Goal: Check status: Check status

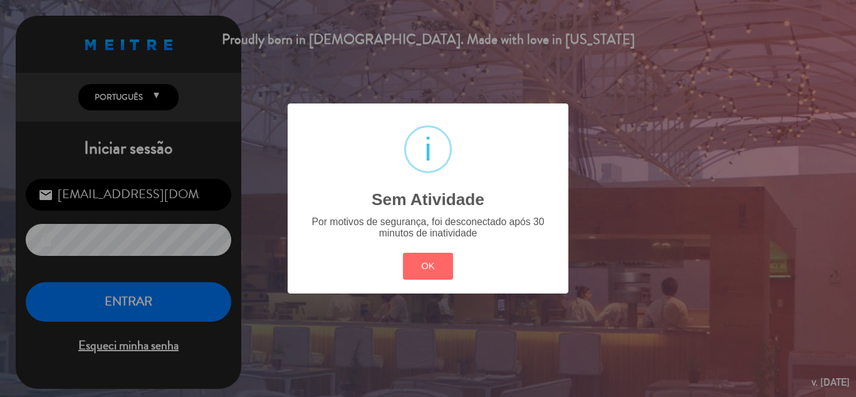
click at [129, 311] on div "? ! i Sem Atividade × Por motivos de segurança, foi desconectado após 30 minuto…" at bounding box center [428, 198] width 856 height 397
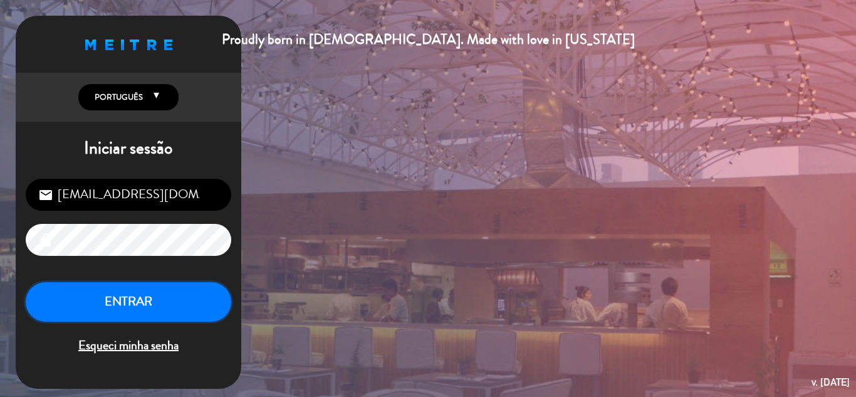
click at [133, 296] on button "ENTRAR" at bounding box center [129, 301] width 206 height 39
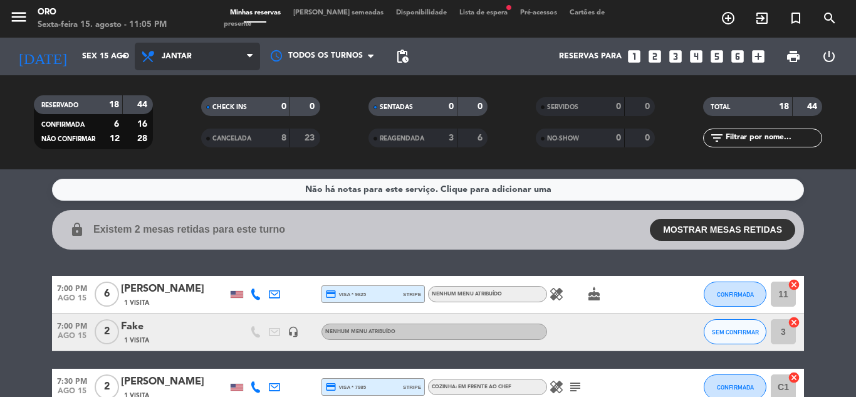
click at [218, 59] on span "Jantar" at bounding box center [197, 57] width 125 height 28
click at [213, 107] on div "menu Oro Sexta-feira 15. agosto - 11:05 PM Minhas reservas Mesas semeadas Dispo…" at bounding box center [428, 84] width 856 height 169
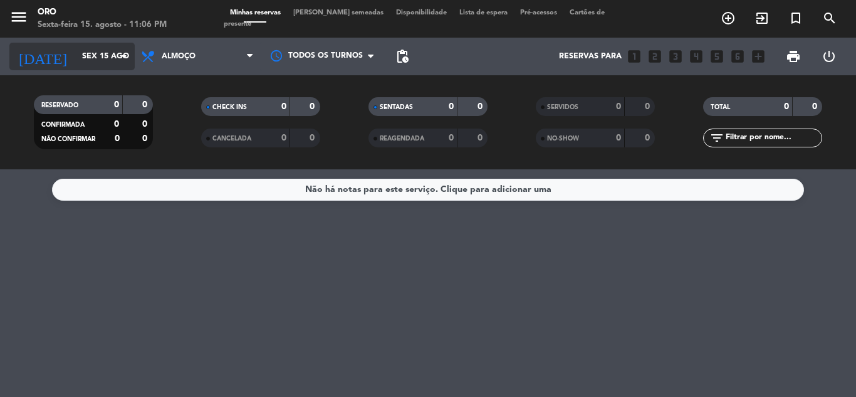
click at [30, 56] on icon "[DATE]" at bounding box center [42, 57] width 66 height 28
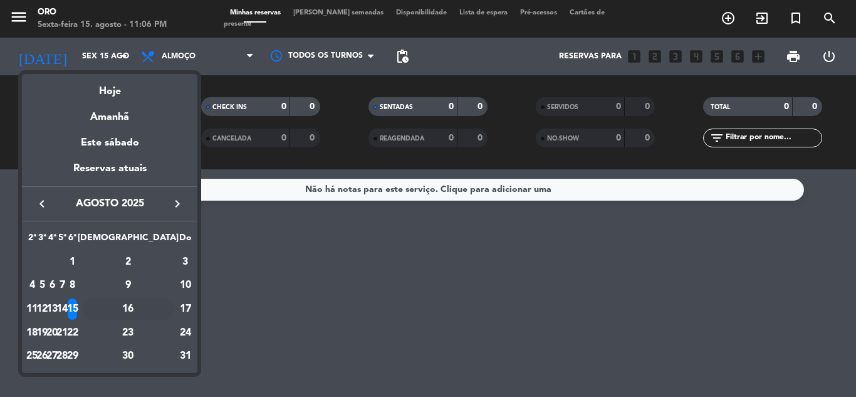
click at [153, 298] on div "16" at bounding box center [128, 308] width 91 height 21
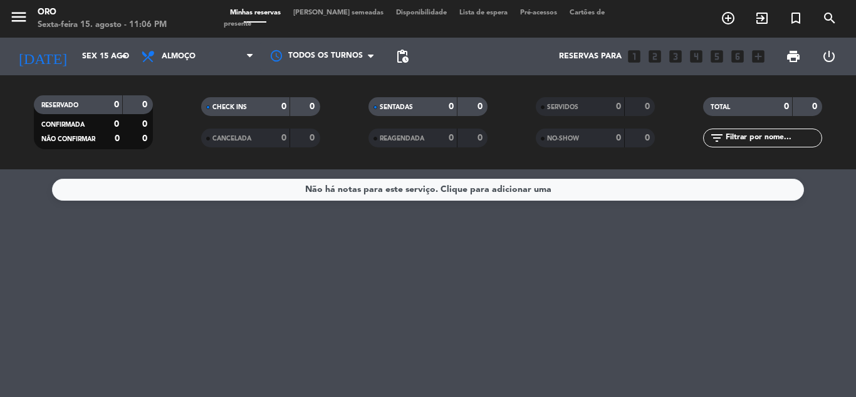
type input "Sáb 16 ago"
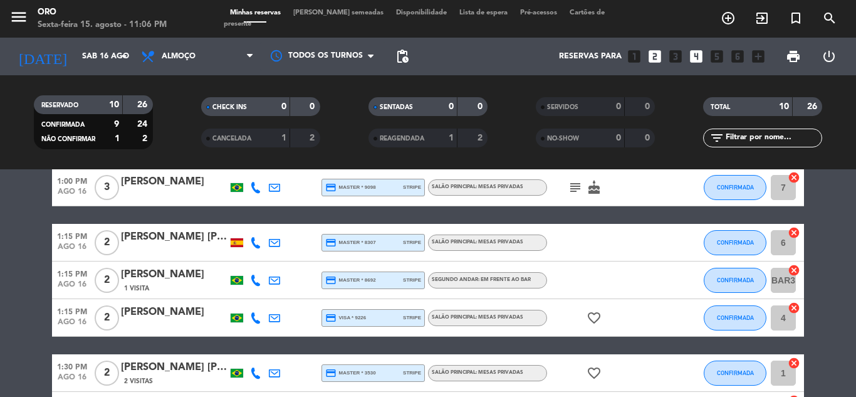
scroll to position [125, 0]
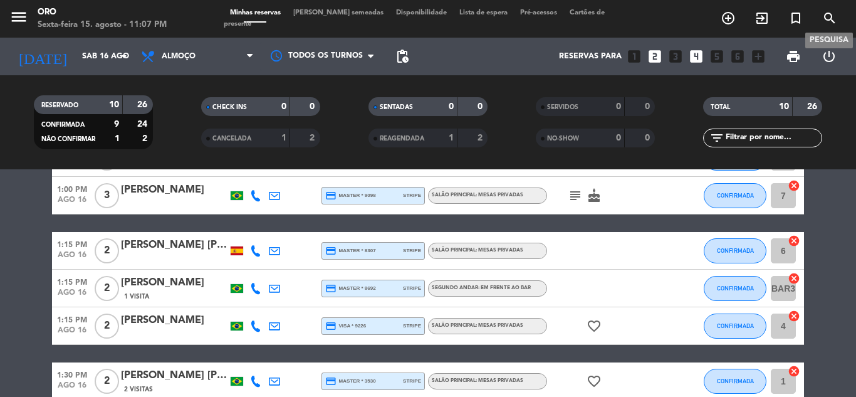
click at [825, 16] on icon "search" at bounding box center [829, 18] width 15 height 15
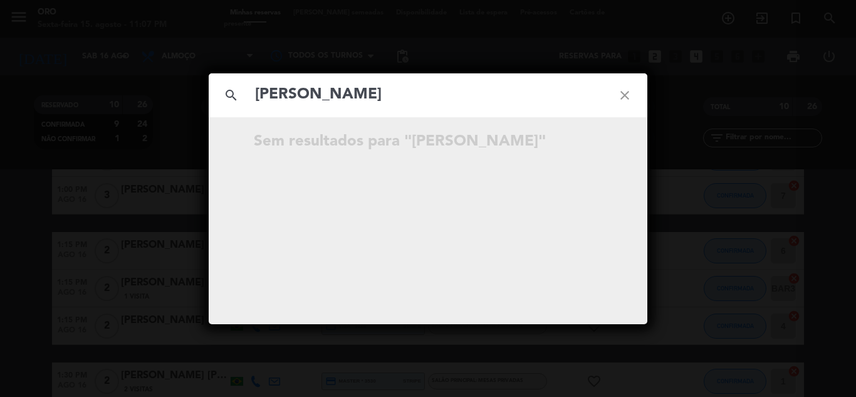
click at [382, 86] on input "[PERSON_NAME]" at bounding box center [428, 95] width 348 height 26
type input "n"
type input "[PERSON_NAME]"
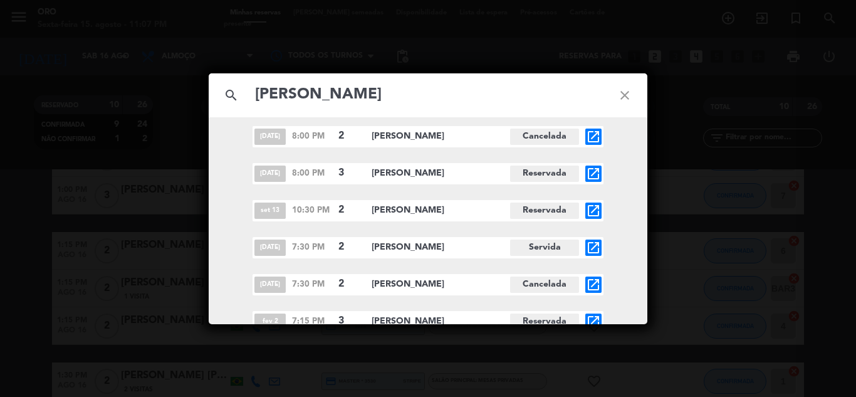
scroll to position [0, 0]
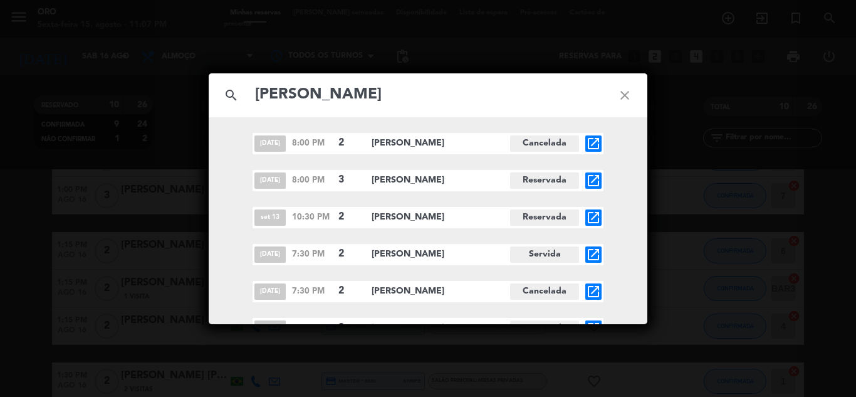
click at [637, 95] on icon "close" at bounding box center [624, 95] width 45 height 45
click at [486, 83] on input "text" at bounding box center [428, 95] width 348 height 26
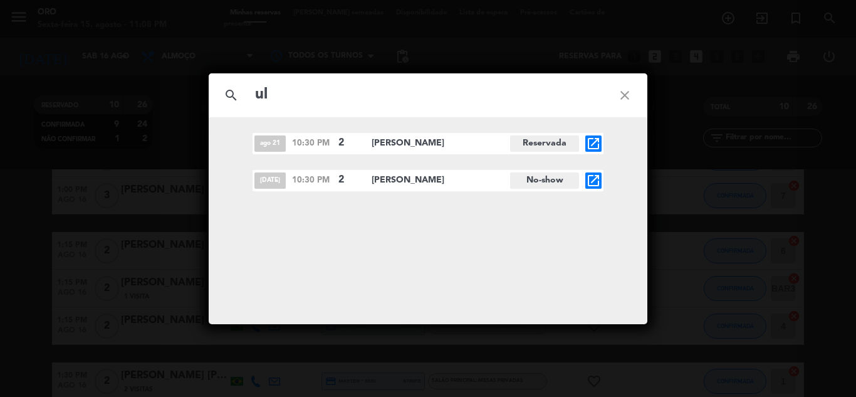
type input "u"
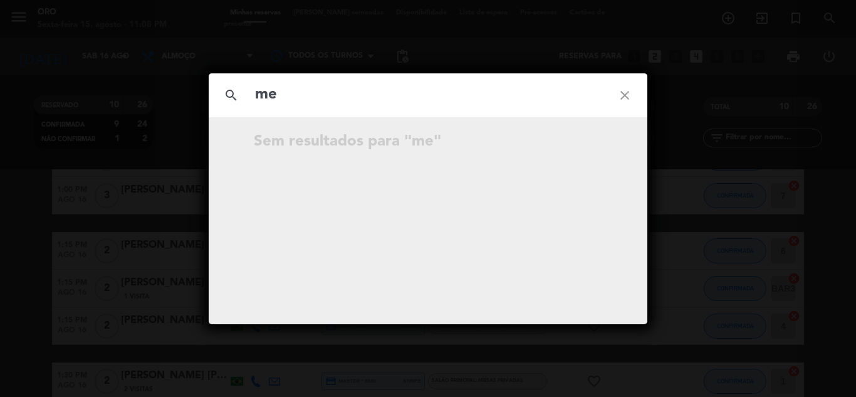
type input "m"
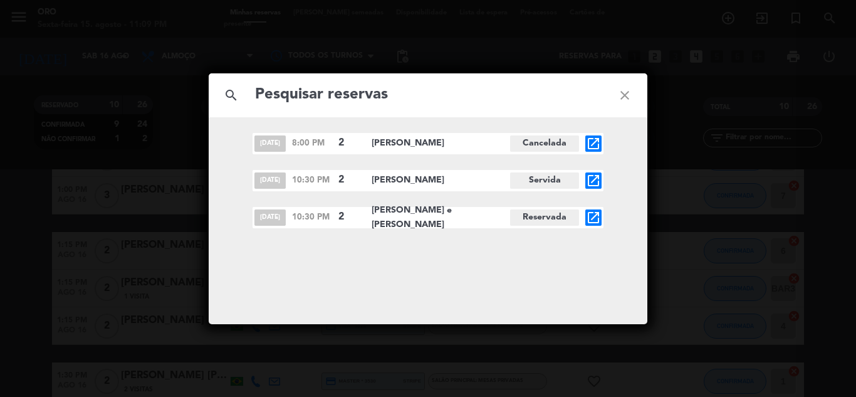
click at [592, 180] on icon "open_in_new" at bounding box center [593, 180] width 15 height 15
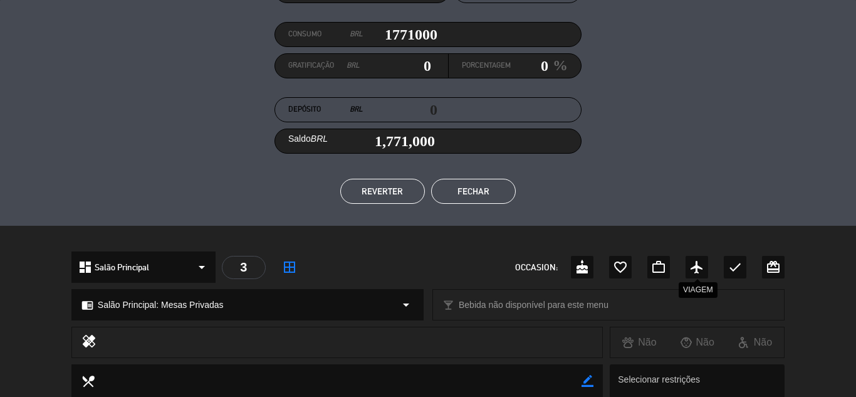
scroll to position [135, 0]
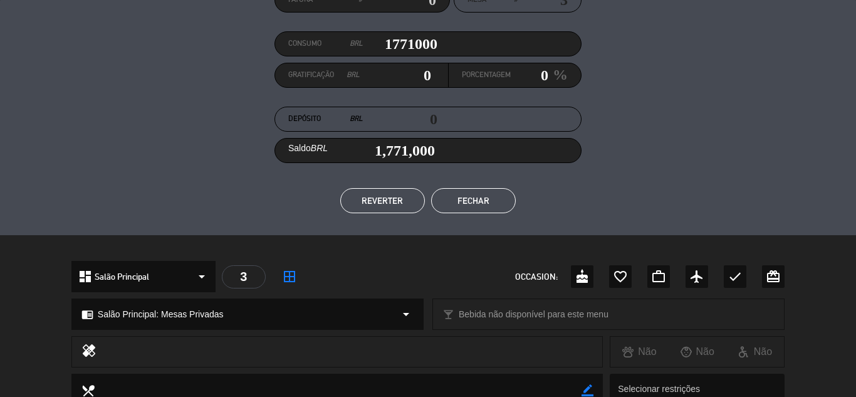
click at [498, 205] on button "Fechar" at bounding box center [473, 200] width 85 height 25
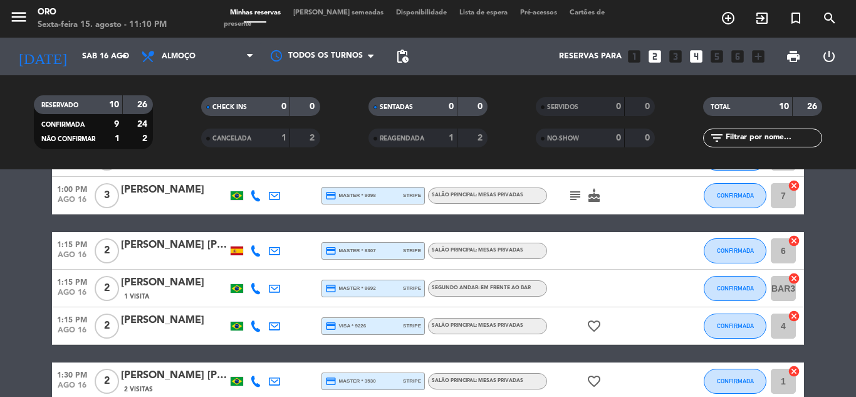
click at [154, 241] on div "[PERSON_NAME] [PERSON_NAME]" at bounding box center [174, 245] width 107 height 16
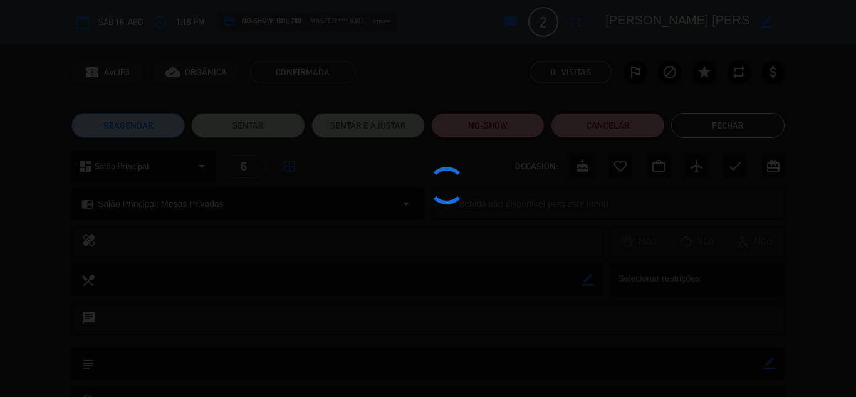
click at [793, 202] on div at bounding box center [428, 198] width 856 height 397
click at [725, 130] on div at bounding box center [428, 198] width 856 height 397
